Goal: Book appointment/travel/reservation

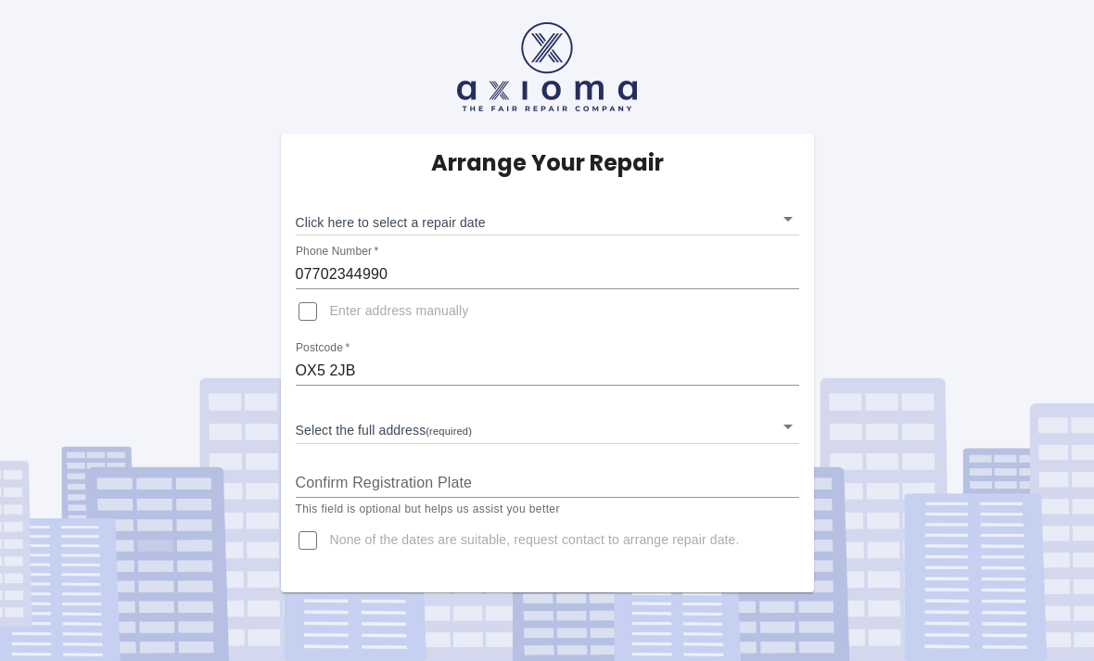
click at [779, 229] on body "Arrange Your Repair Click here to select a repair date ​ Phone Number   * 07702…" at bounding box center [547, 330] width 1094 height 661
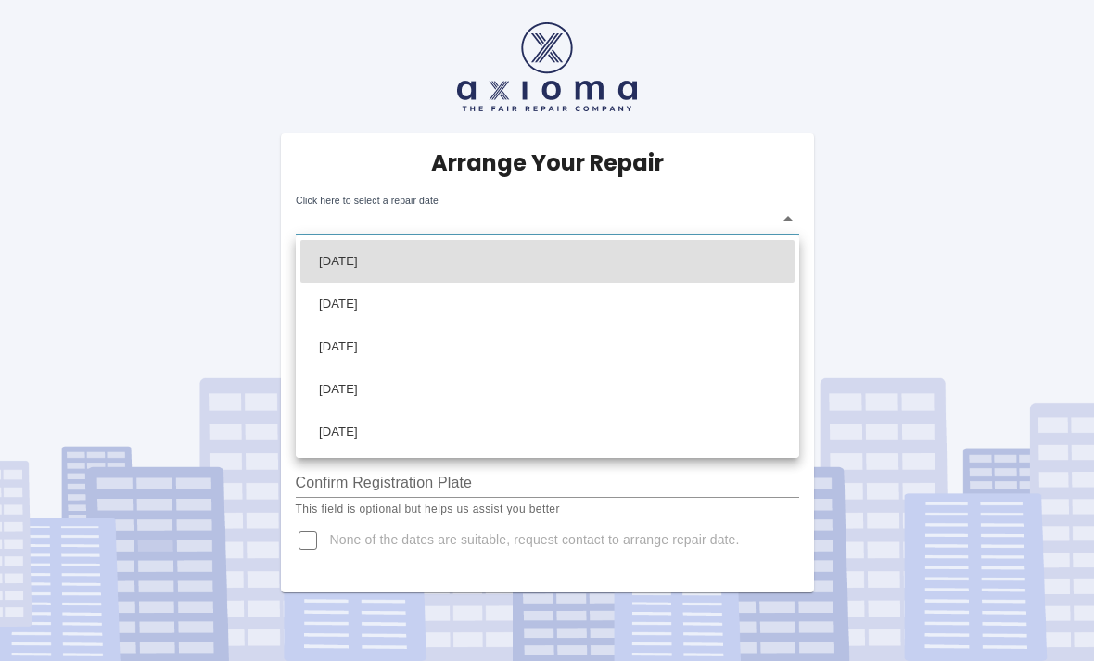
click at [785, 216] on div at bounding box center [547, 330] width 1094 height 661
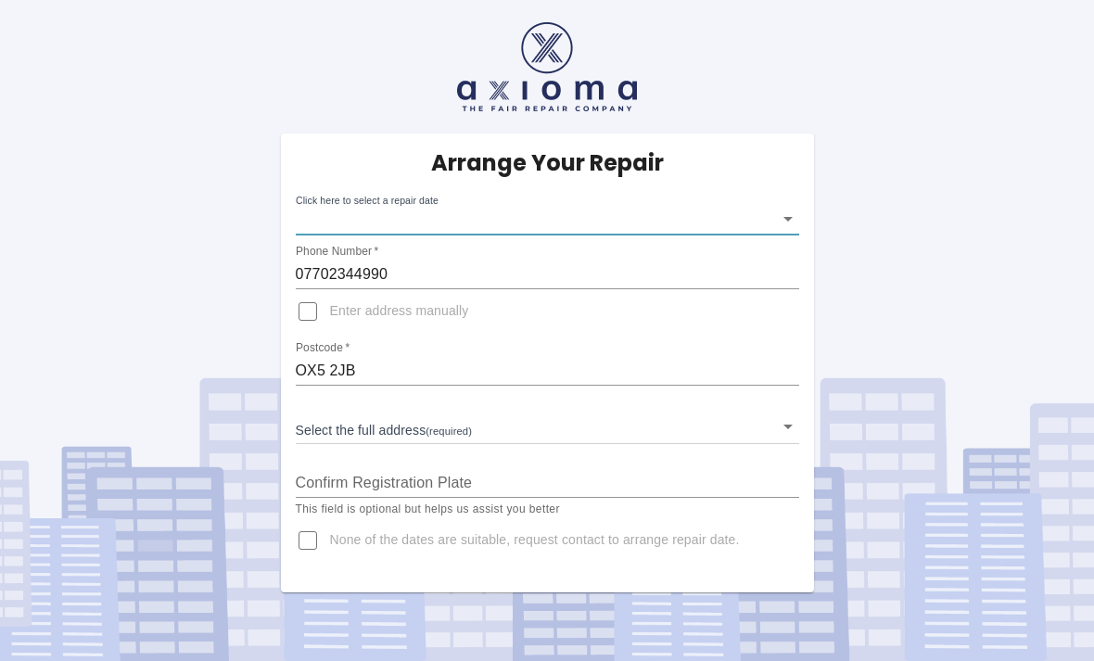
scroll to position [1, 0]
click at [793, 211] on body "Arrange Your Repair Click here to select a repair date ​ Phone Number   * 07702…" at bounding box center [547, 330] width 1094 height 661
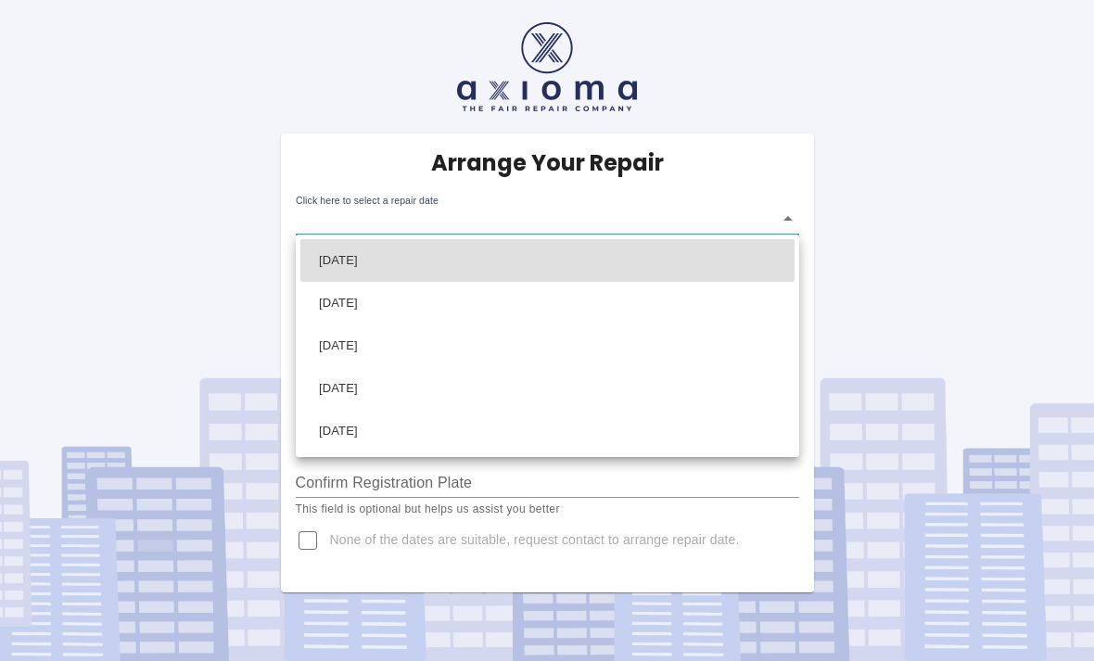
click at [395, 313] on li "Tue Oct 14 2025" at bounding box center [547, 303] width 494 height 43
type input "2025-10-14T00:00:00.000Z"
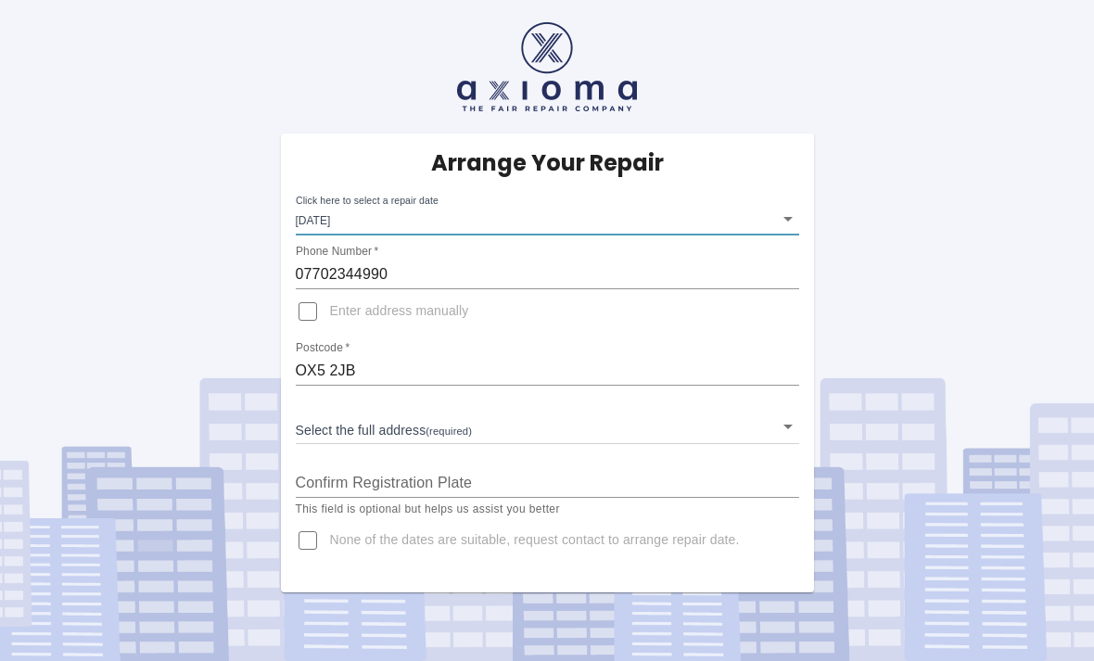
click at [784, 431] on body "Arrange Your Repair Click here to select a repair date Tue Oct 14 2025 2025-10-…" at bounding box center [547, 330] width 1094 height 661
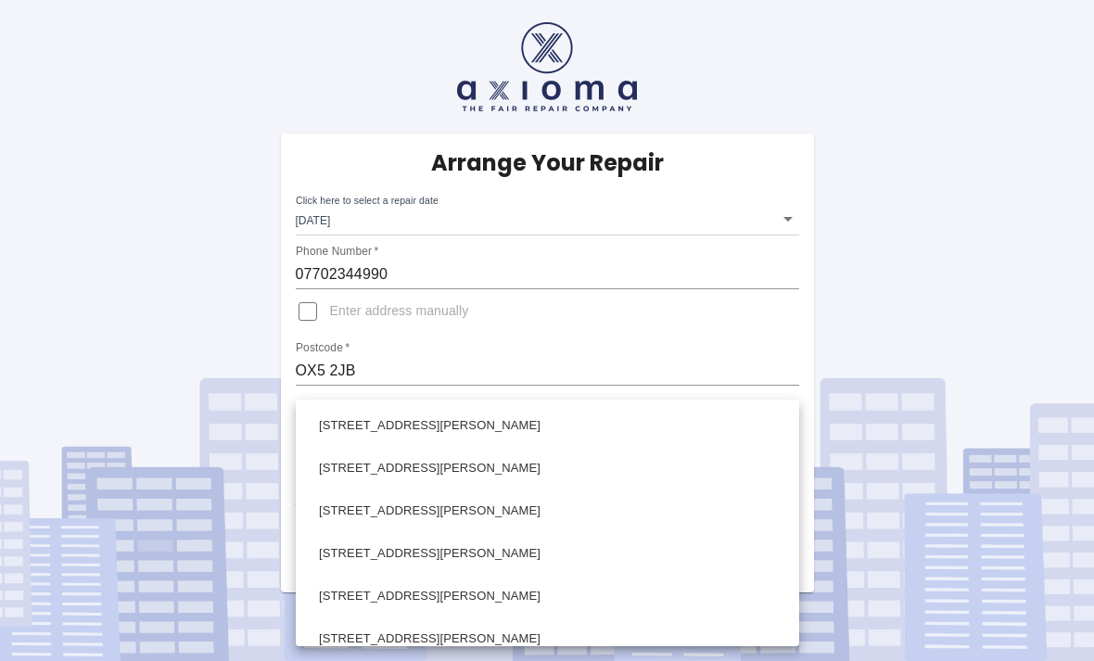
scroll to position [1030, 0]
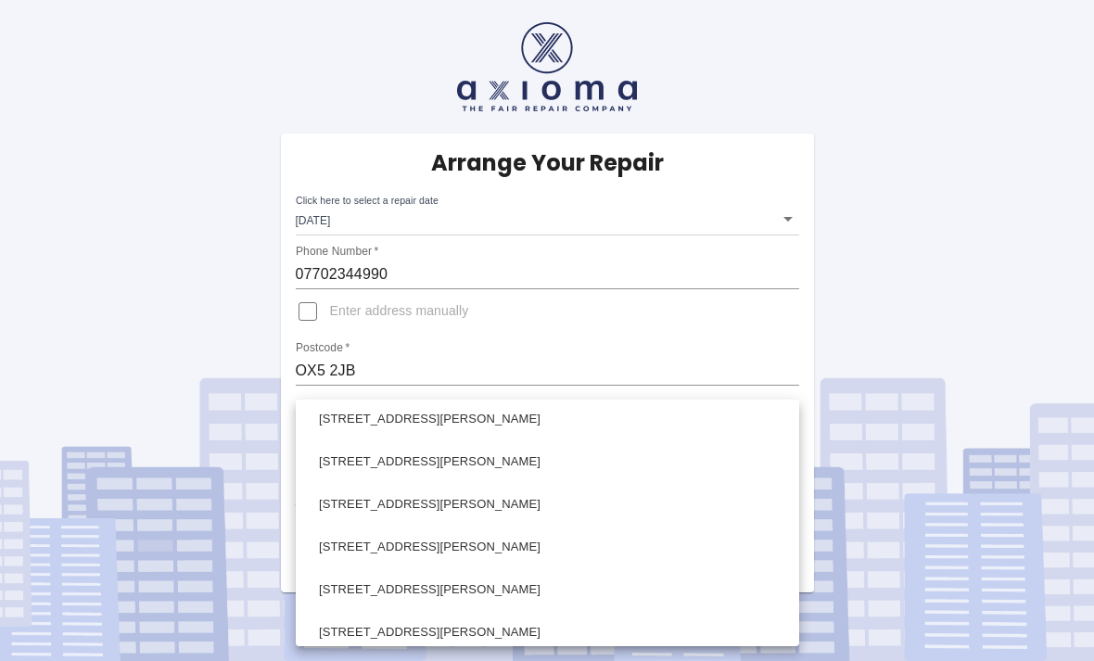
click at [475, 418] on li "114 Evans Lane Kidlington Oxfordshire" at bounding box center [547, 419] width 494 height 43
type input "114 Evans Lane Kidlington Oxfordshire"
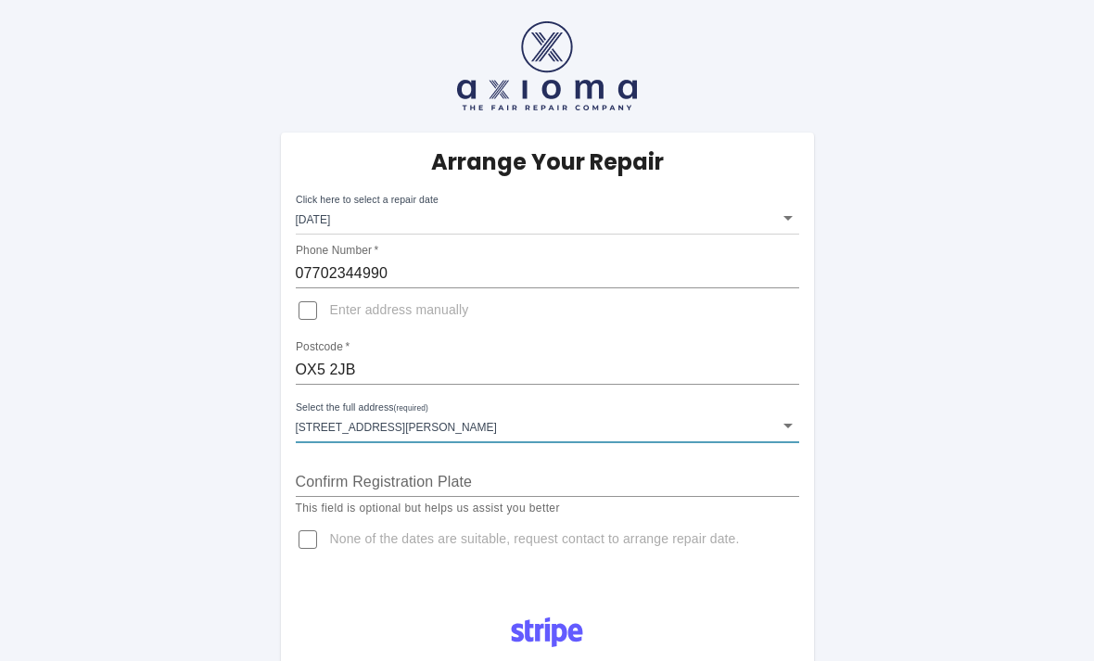
click at [377, 477] on input "Confirm Registration Plate" at bounding box center [548, 482] width 504 height 30
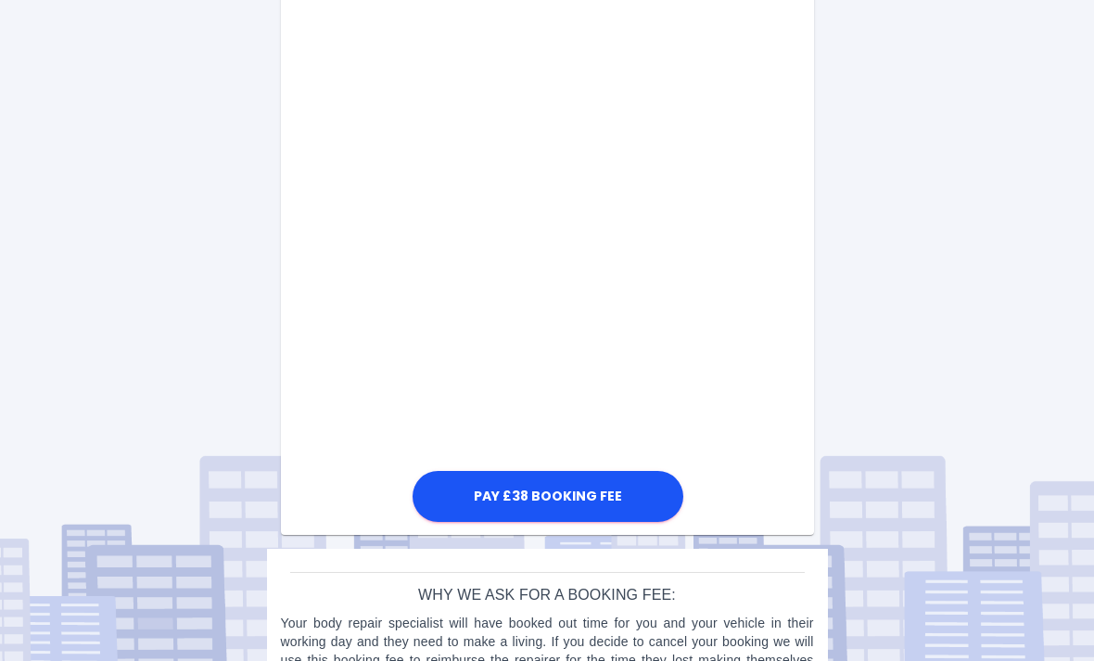
scroll to position [689, 0]
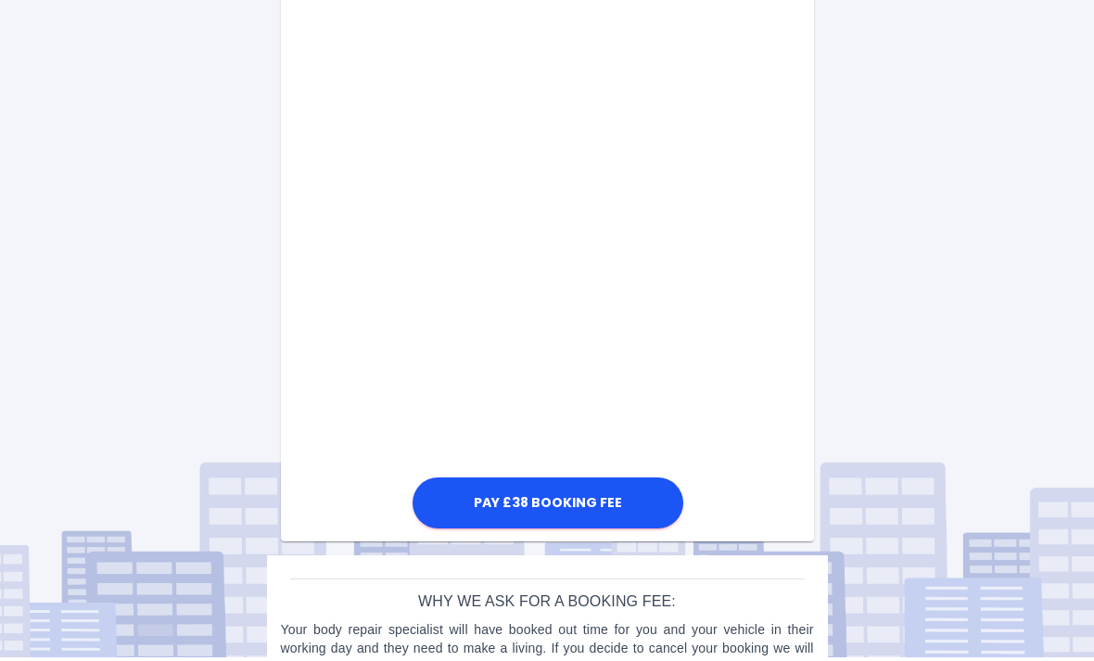
type input "OU22PJV"
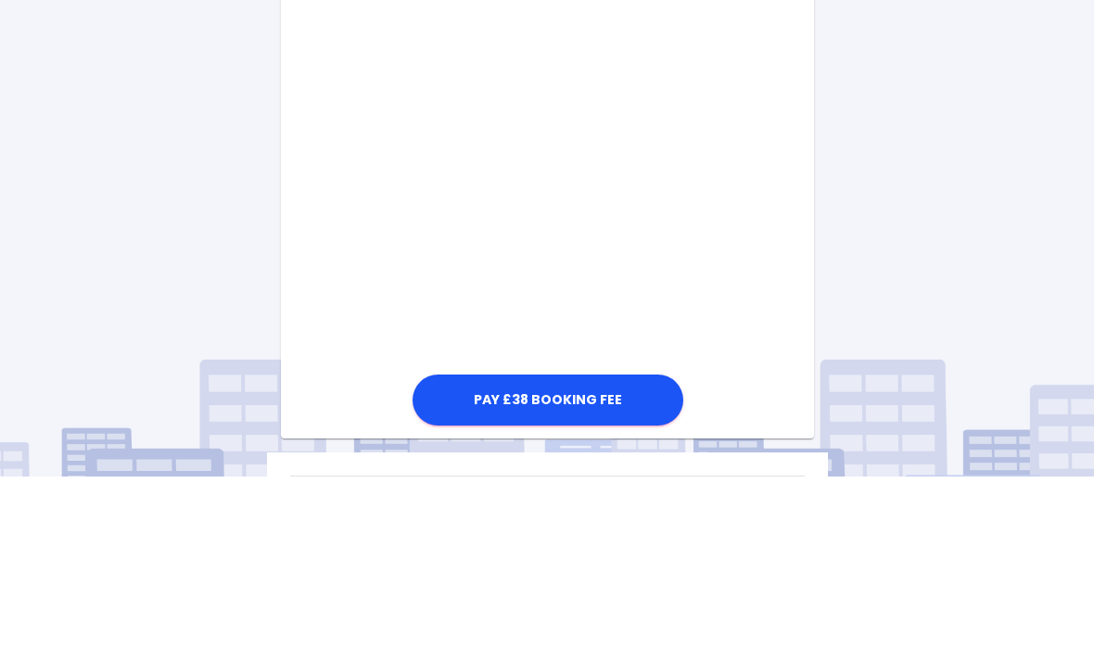
scroll to position [1039, 0]
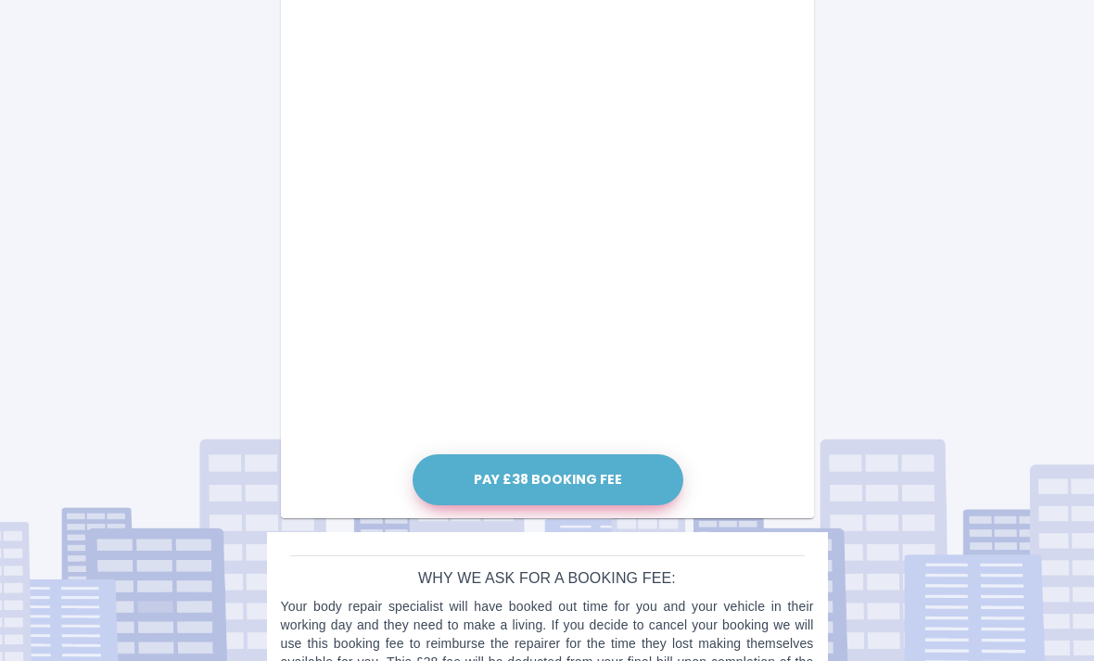
click at [594, 492] on button "Pay £38 Booking Fee" at bounding box center [548, 479] width 271 height 51
